Goal: Check status: Check status

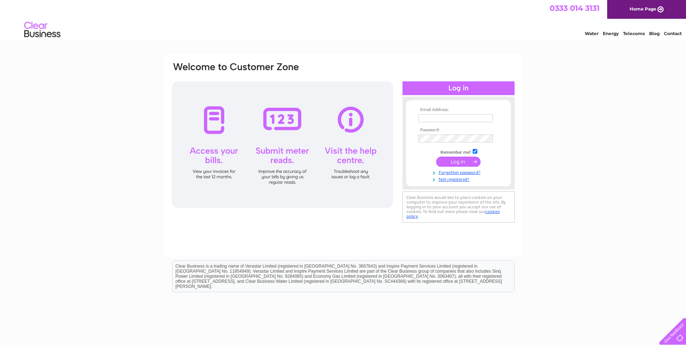
type input "highmeresautos@hotmail.co.uk"
drag, startPoint x: 0, startPoint y: 0, endPoint x: 459, endPoint y: 161, distance: 486.8
click at [459, 161] on input "submit" at bounding box center [458, 162] width 44 height 10
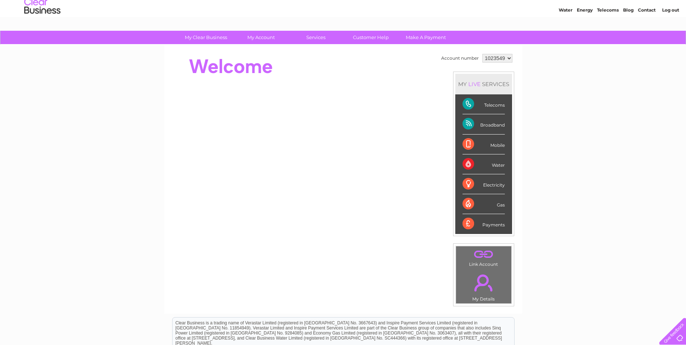
scroll to position [36, 0]
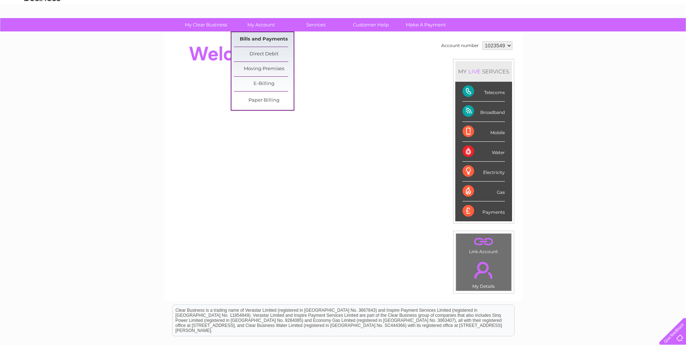
click at [258, 37] on link "Bills and Payments" at bounding box center [264, 39] width 60 height 14
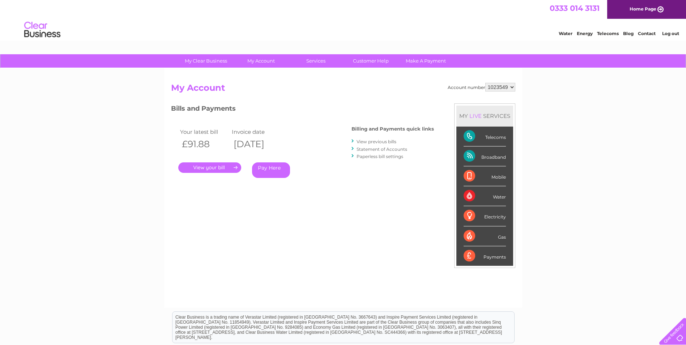
click at [215, 167] on link "." at bounding box center [209, 167] width 63 height 10
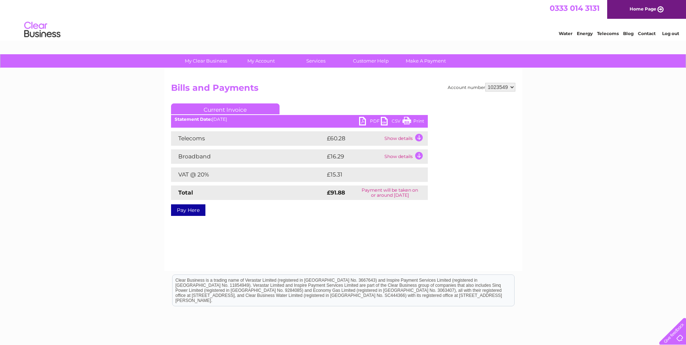
drag, startPoint x: 421, startPoint y: 119, endPoint x: 75, endPoint y: 32, distance: 357.2
click at [421, 119] on link "Print" at bounding box center [413, 122] width 22 height 10
click at [672, 32] on link "Log out" at bounding box center [670, 33] width 17 height 5
